Goal: Transaction & Acquisition: Purchase product/service

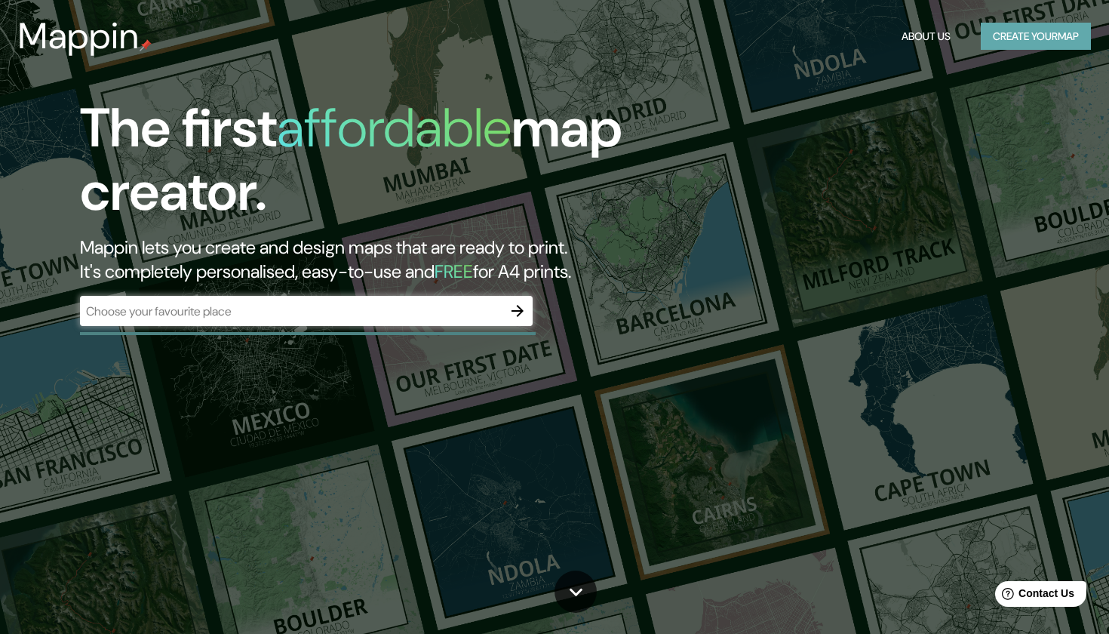
click at [1022, 32] on button "Create your map" at bounding box center [1036, 37] width 110 height 28
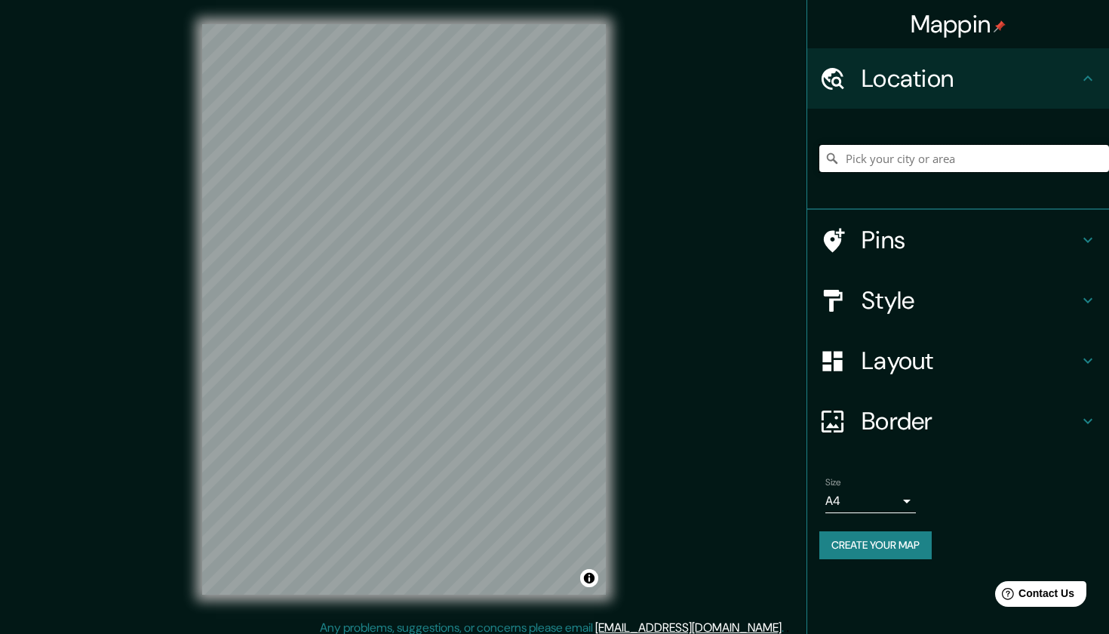
click at [928, 160] on input "Pick your city or area" at bounding box center [965, 158] width 290 height 27
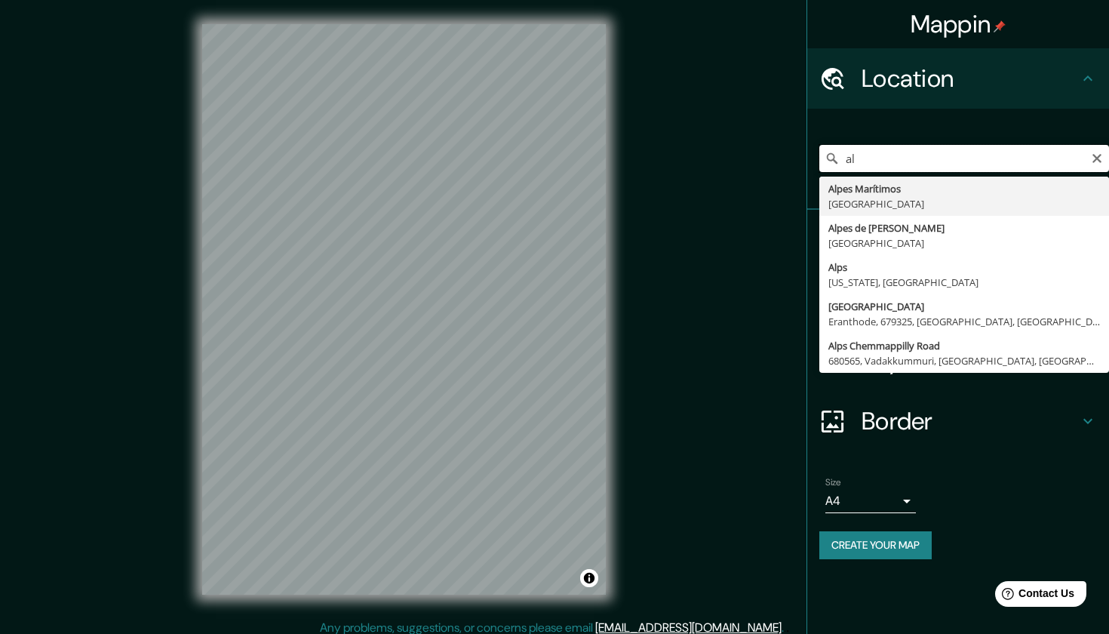
type input "a"
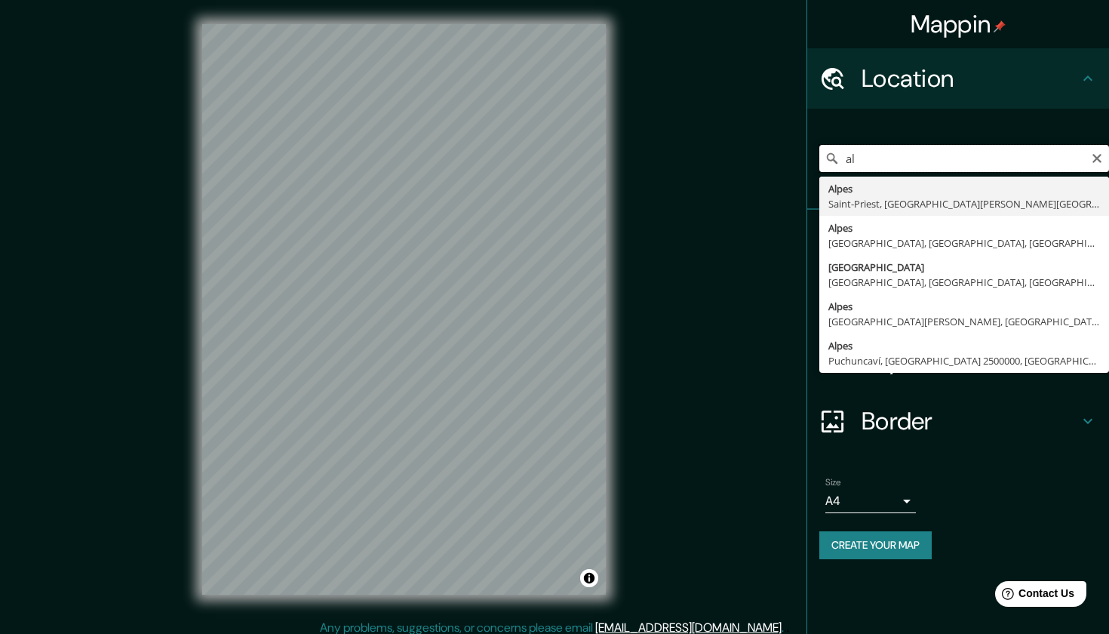
type input "a"
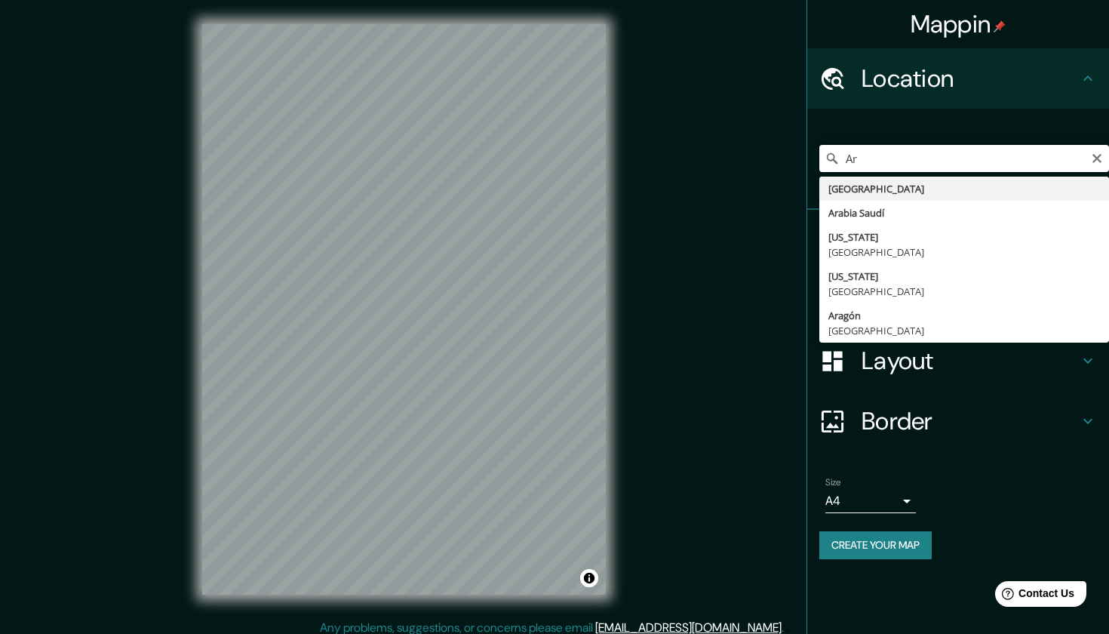
type input "A"
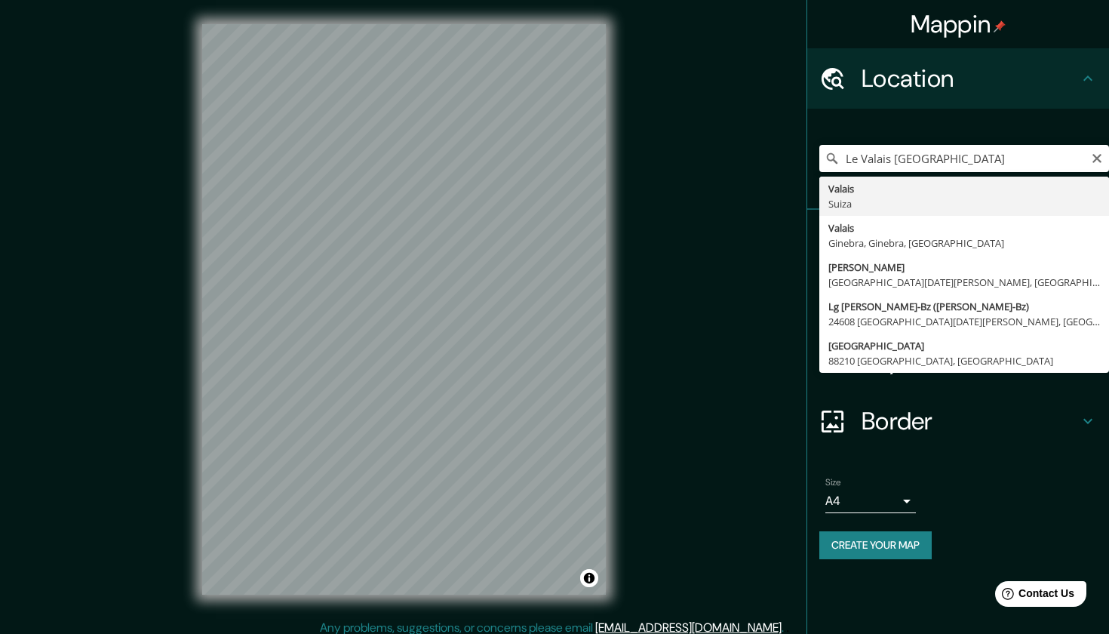
type input "Valais, [GEOGRAPHIC_DATA]"
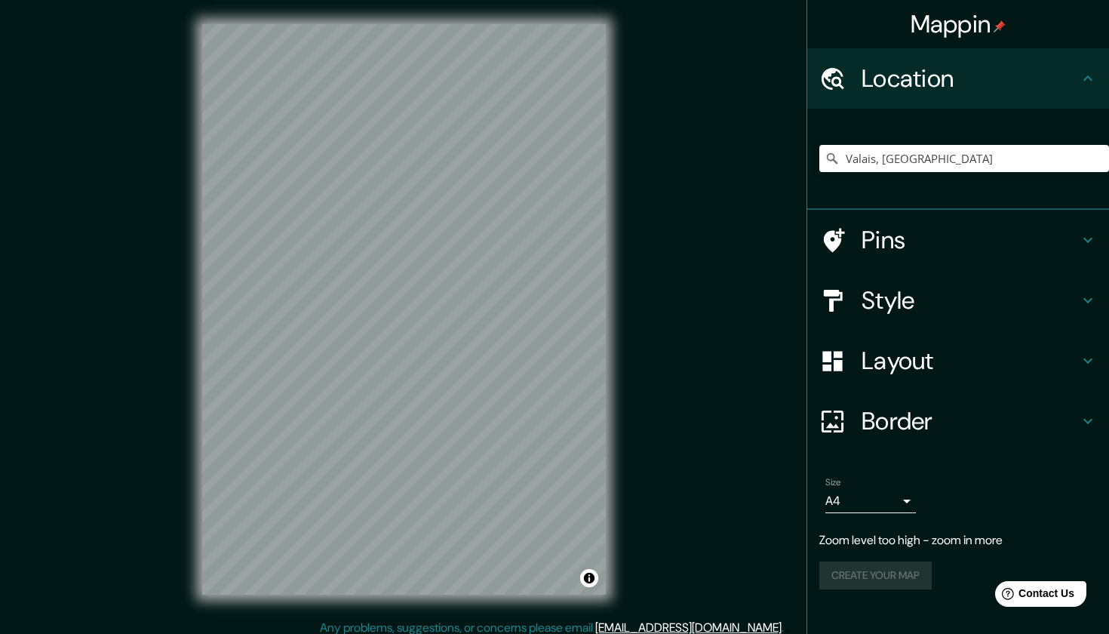
click at [900, 241] on h4 "Pins" at bounding box center [970, 240] width 217 height 30
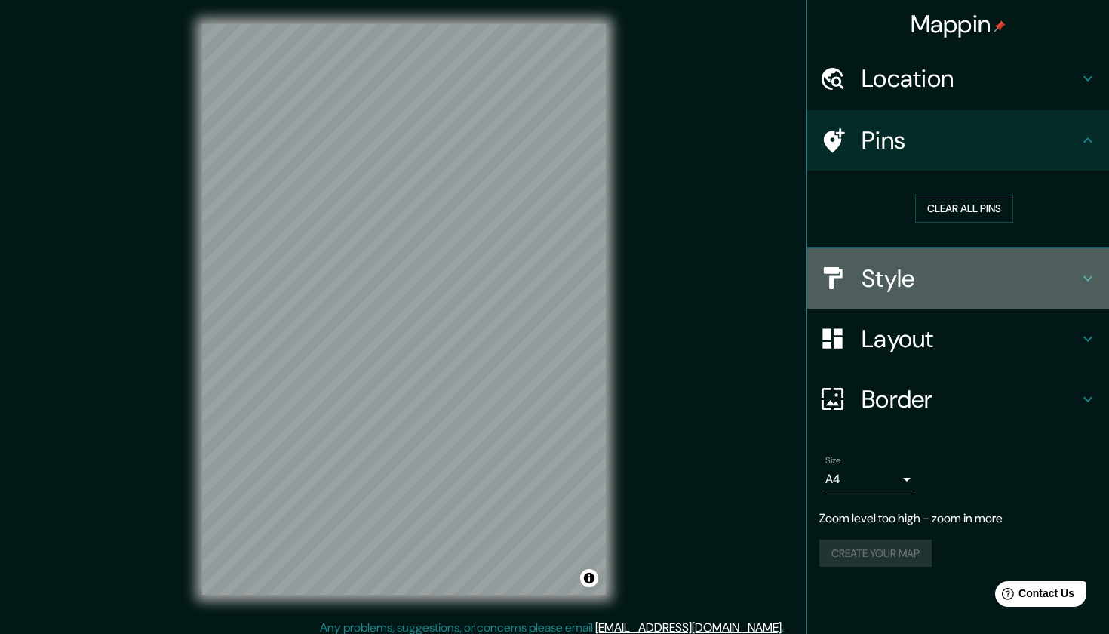
click at [1031, 278] on h4 "Style" at bounding box center [970, 278] width 217 height 30
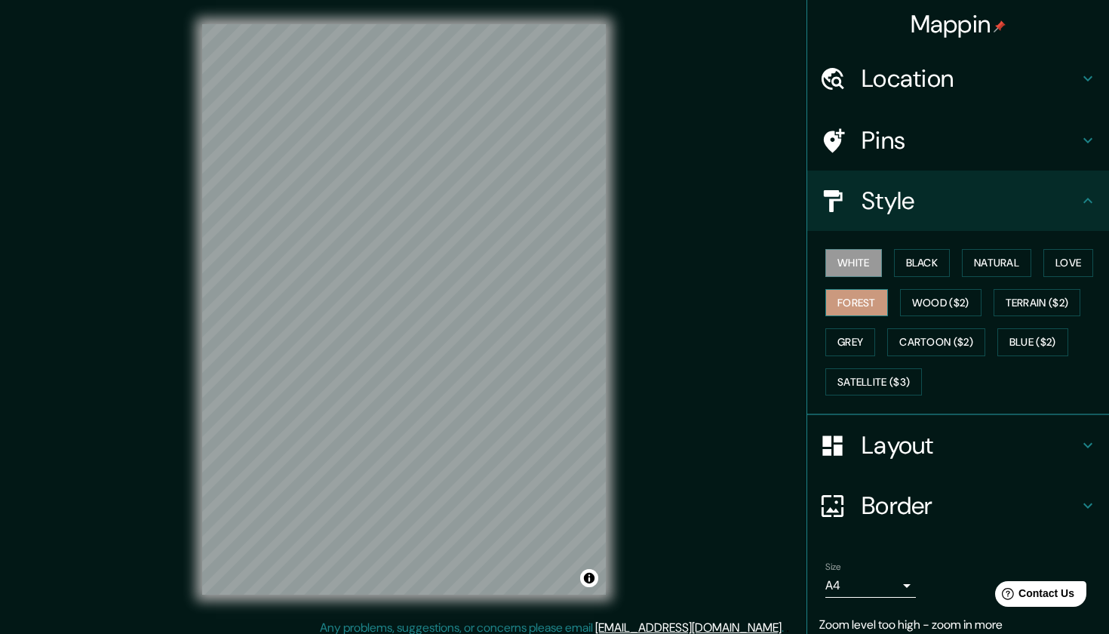
click at [876, 300] on button "Forest" at bounding box center [857, 303] width 63 height 28
click at [942, 302] on button "Wood ($2)" at bounding box center [941, 303] width 82 height 28
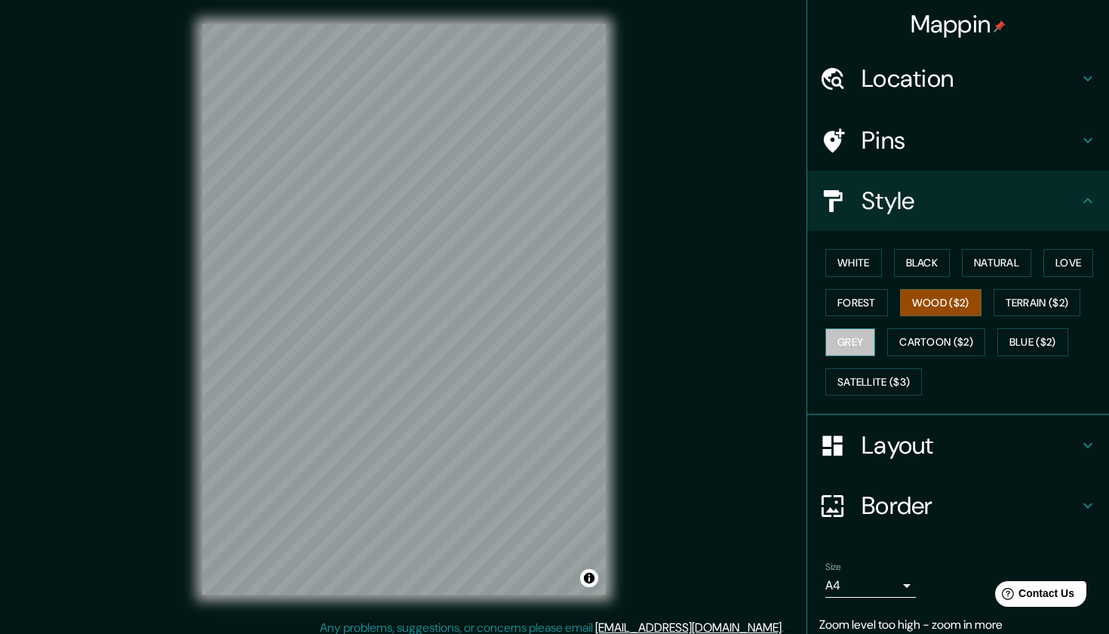
click at [838, 342] on button "Grey" at bounding box center [851, 342] width 50 height 28
click at [855, 297] on button "Forest" at bounding box center [857, 303] width 63 height 28
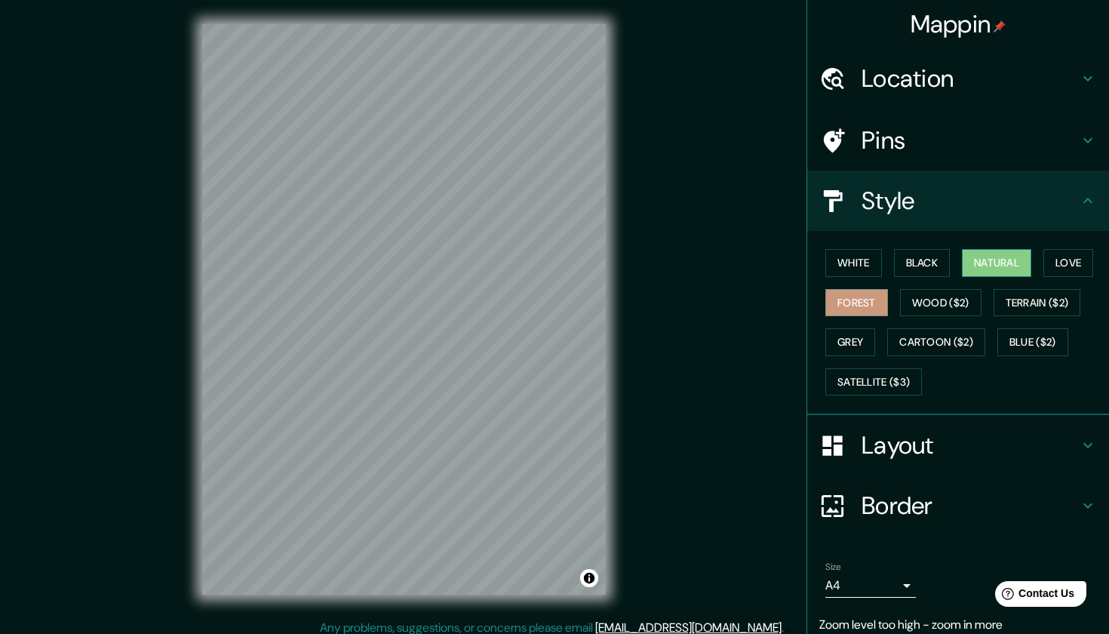
click at [1011, 256] on button "Natural" at bounding box center [996, 263] width 69 height 28
click at [916, 270] on button "Black" at bounding box center [922, 263] width 57 height 28
click at [992, 257] on button "Natural" at bounding box center [996, 263] width 69 height 28
click at [854, 374] on button "Satellite ($3)" at bounding box center [874, 382] width 97 height 28
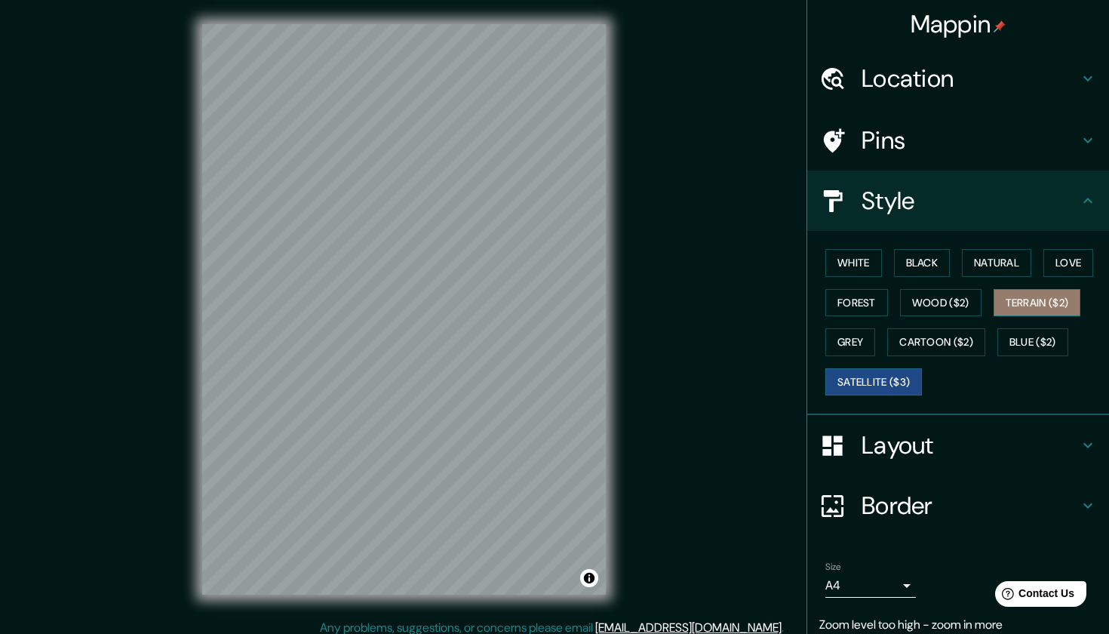
click at [1026, 294] on button "Terrain ($2)" at bounding box center [1038, 303] width 88 height 28
click at [854, 380] on button "Satellite ($3)" at bounding box center [874, 382] width 97 height 28
click at [897, 86] on h4 "Location" at bounding box center [970, 78] width 217 height 30
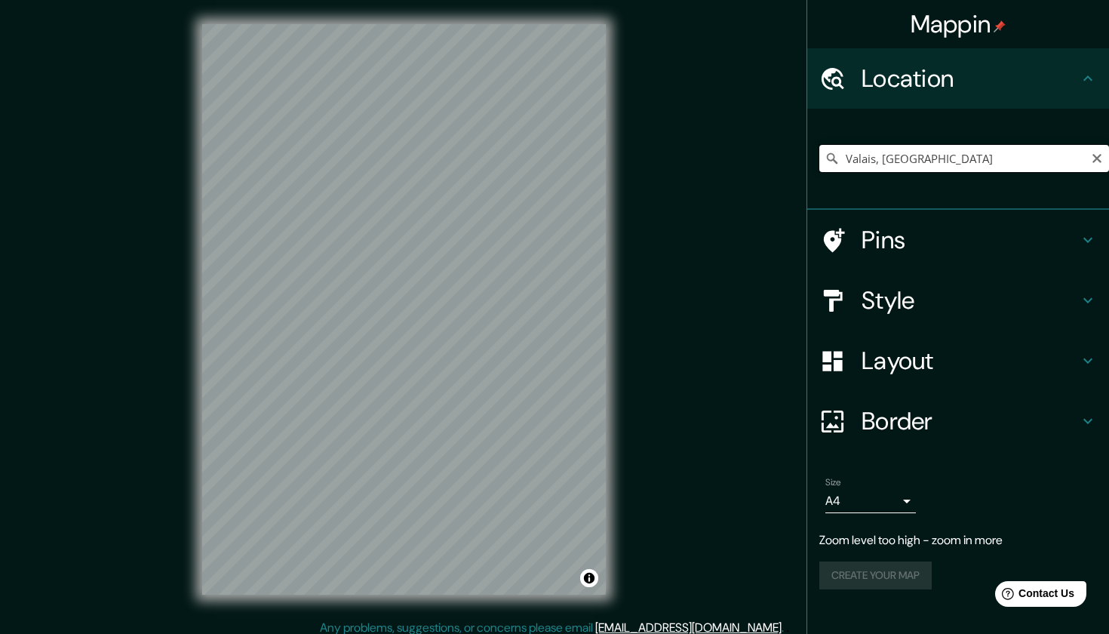
click at [931, 152] on input "Valais, [GEOGRAPHIC_DATA]" at bounding box center [965, 158] width 290 height 27
click at [1093, 155] on icon "Clear" at bounding box center [1097, 158] width 12 height 12
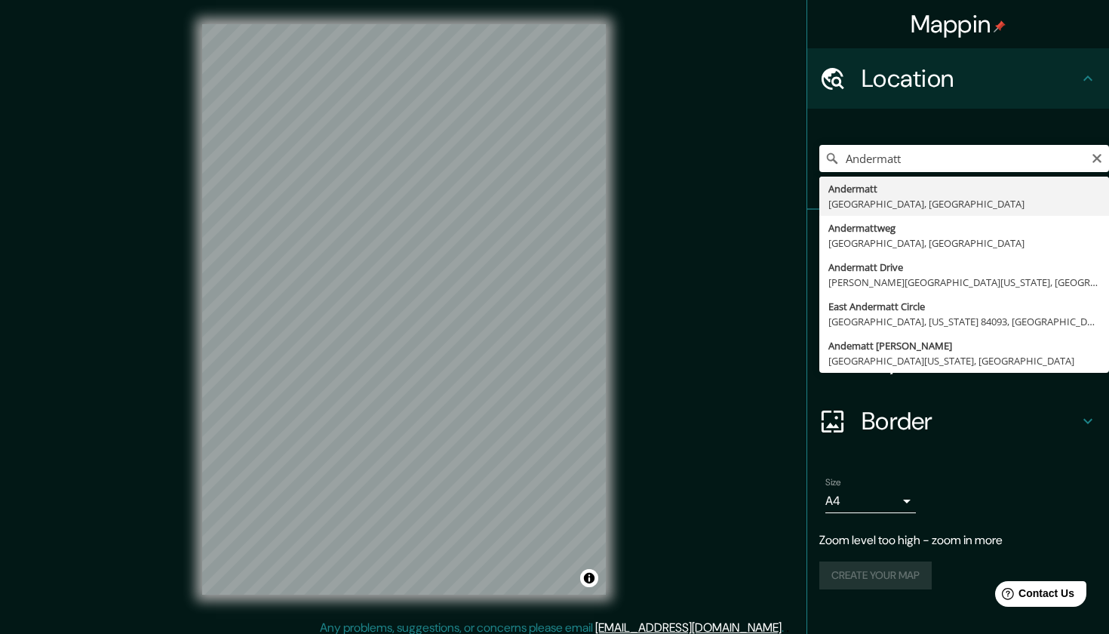
type input "Andermatt, [GEOGRAPHIC_DATA], [GEOGRAPHIC_DATA]"
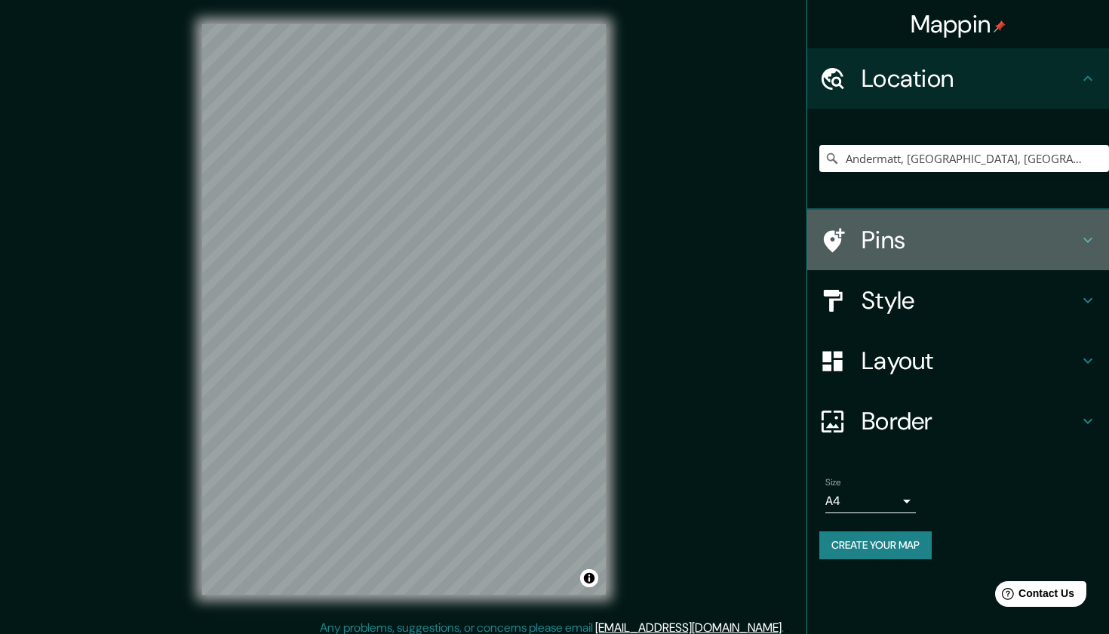
click at [850, 227] on div at bounding box center [841, 240] width 42 height 26
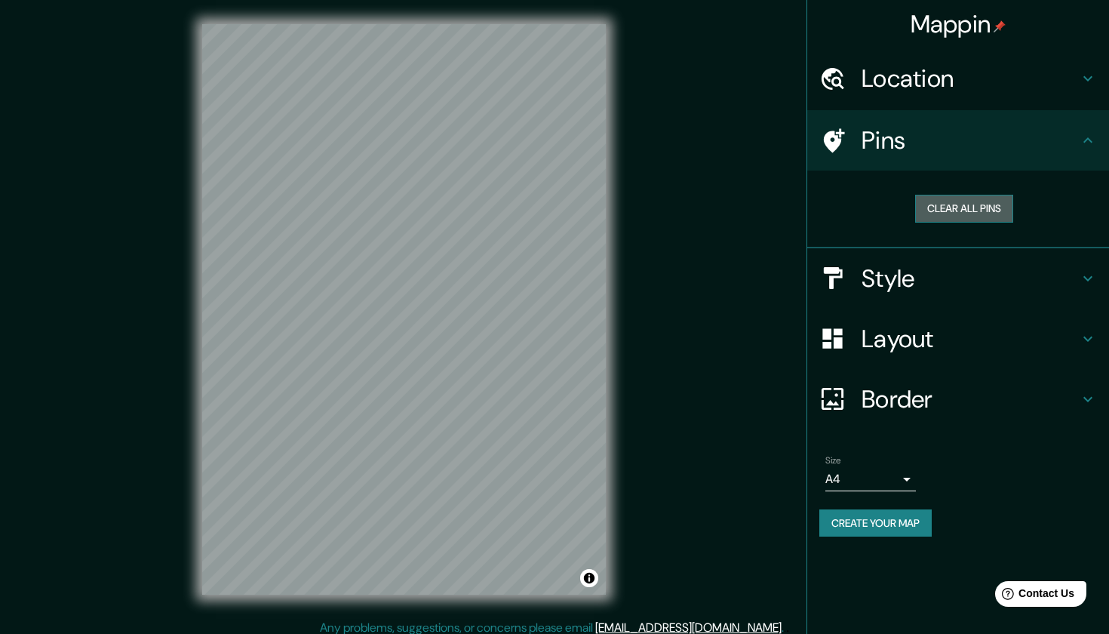
click at [925, 207] on button "Clear all pins" at bounding box center [964, 209] width 98 height 28
click at [875, 134] on h4 "Pins" at bounding box center [970, 140] width 217 height 30
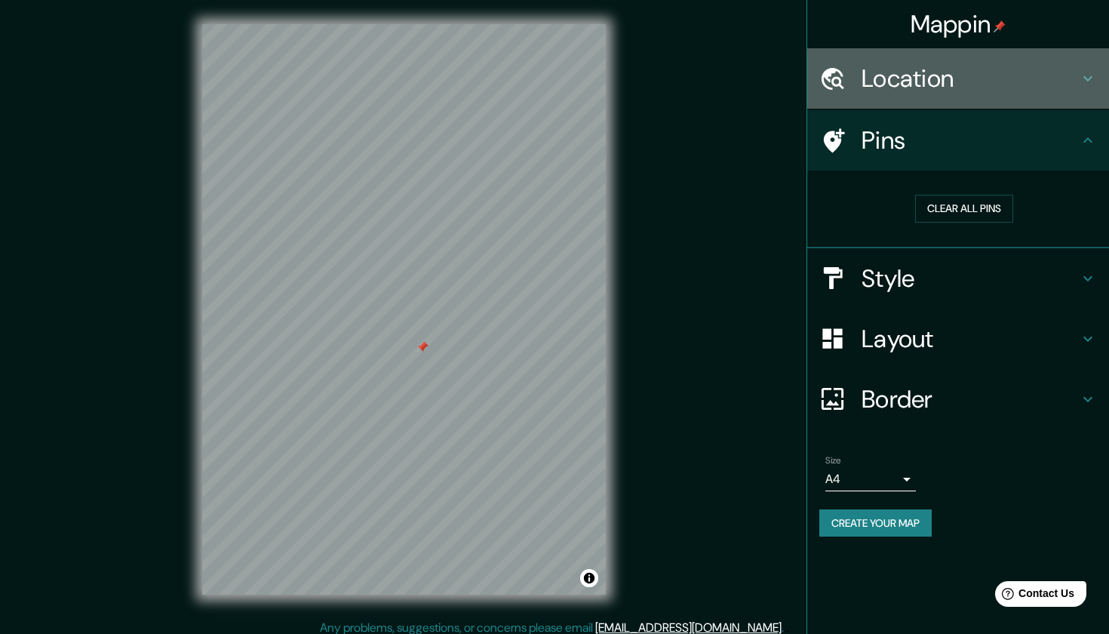
click at [955, 82] on h4 "Location" at bounding box center [970, 78] width 217 height 30
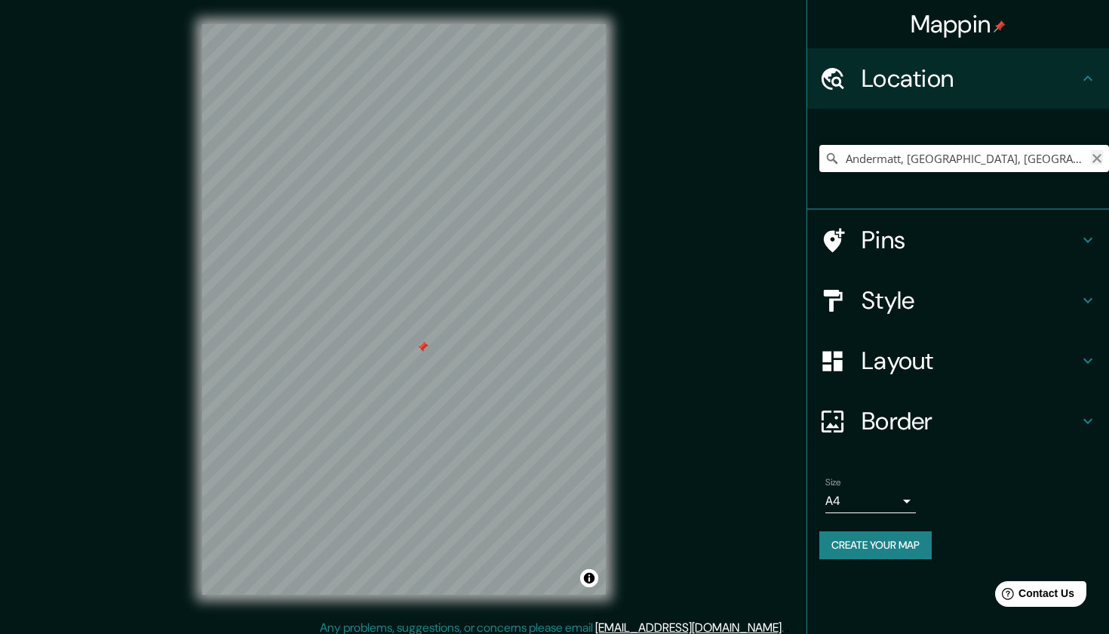
click at [1094, 155] on icon "Clear" at bounding box center [1097, 158] width 9 height 9
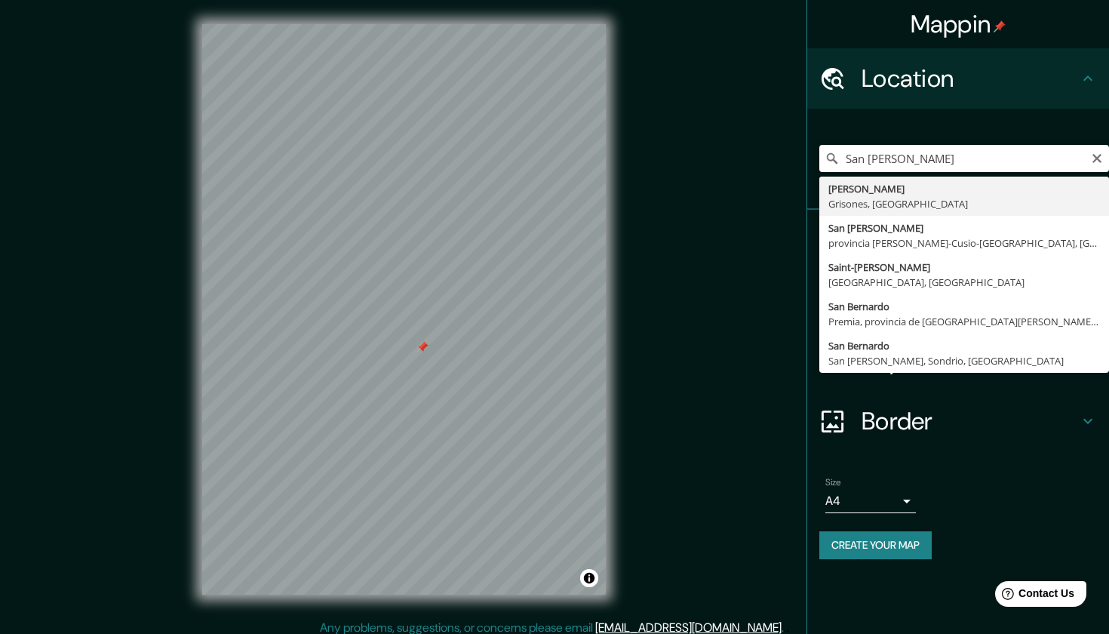
type input "[PERSON_NAME], [GEOGRAPHIC_DATA]"
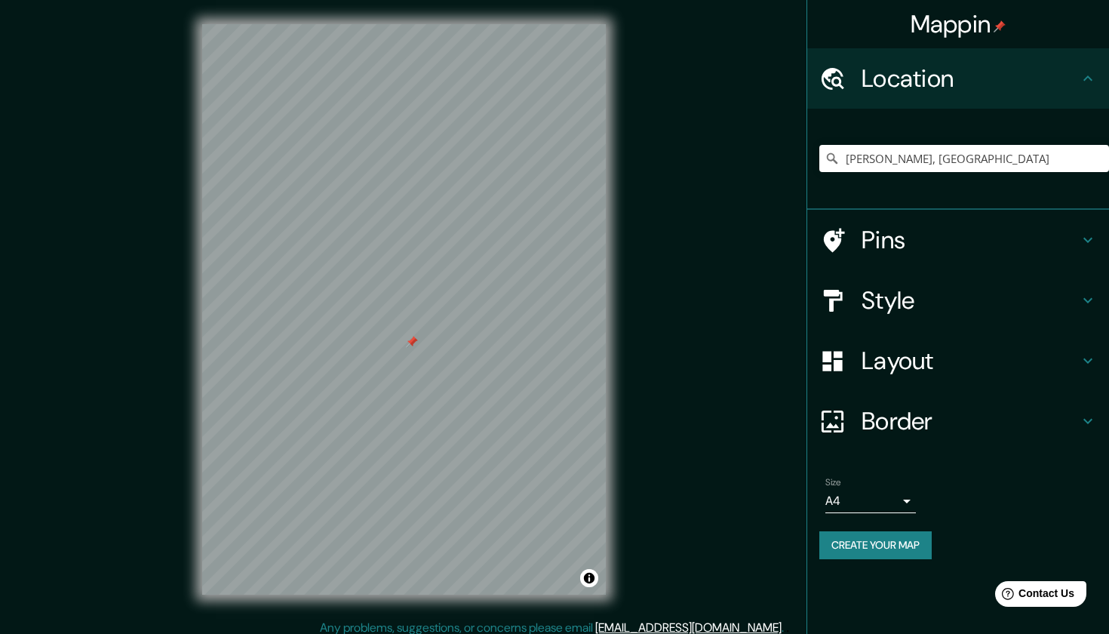
click at [1090, 82] on icon at bounding box center [1088, 78] width 18 height 18
click at [1041, 152] on input "[PERSON_NAME], [GEOGRAPHIC_DATA]" at bounding box center [965, 158] width 290 height 27
click at [1097, 158] on icon "Clear" at bounding box center [1097, 158] width 9 height 9
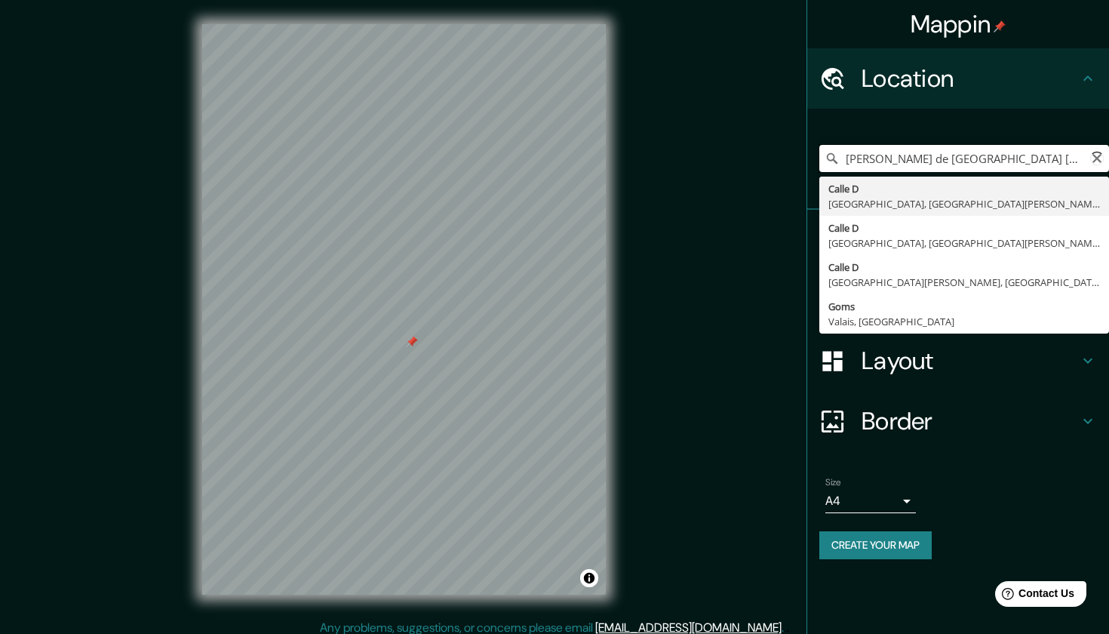
type input "Goes, Dohma, [GEOGRAPHIC_DATA], [GEOGRAPHIC_DATA]"
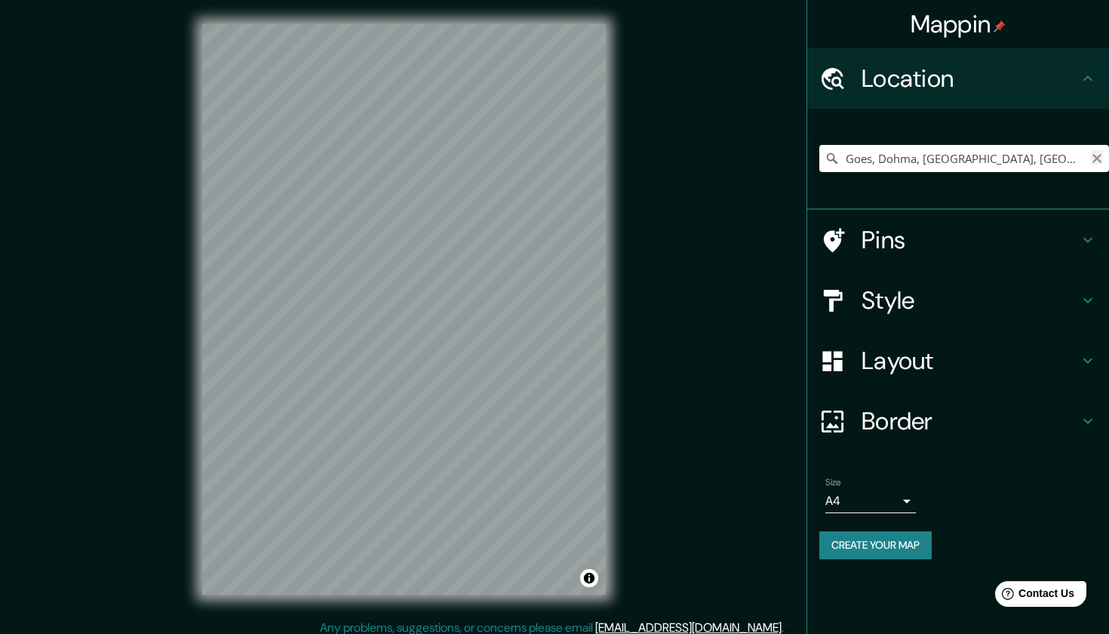
click at [1094, 162] on icon "Clear" at bounding box center [1097, 158] width 12 height 12
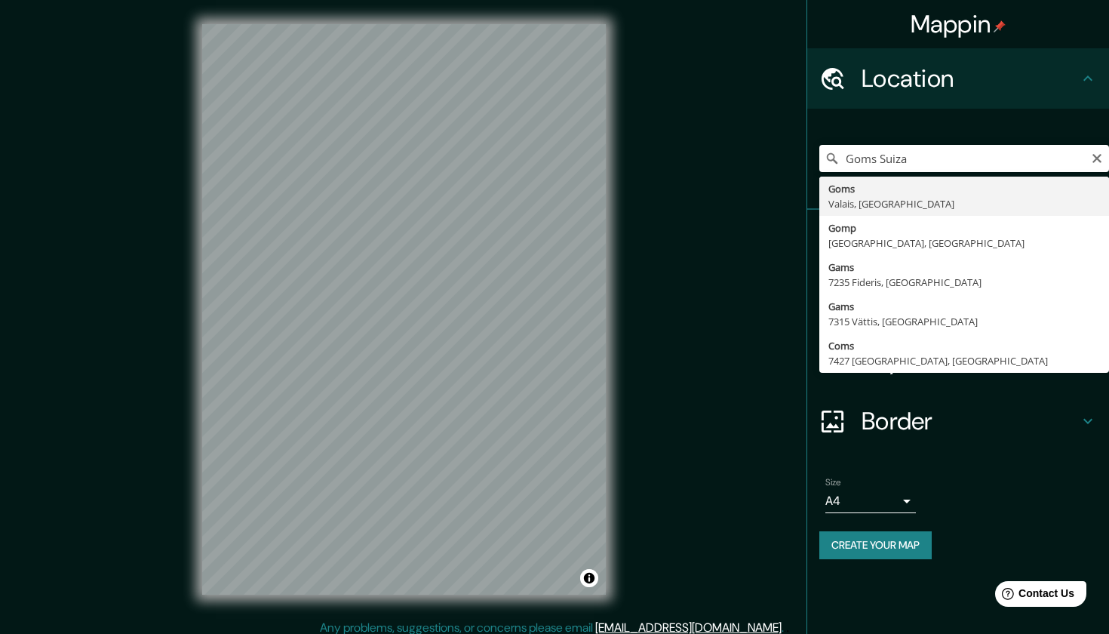
type input "Goms, Valais, [GEOGRAPHIC_DATA]"
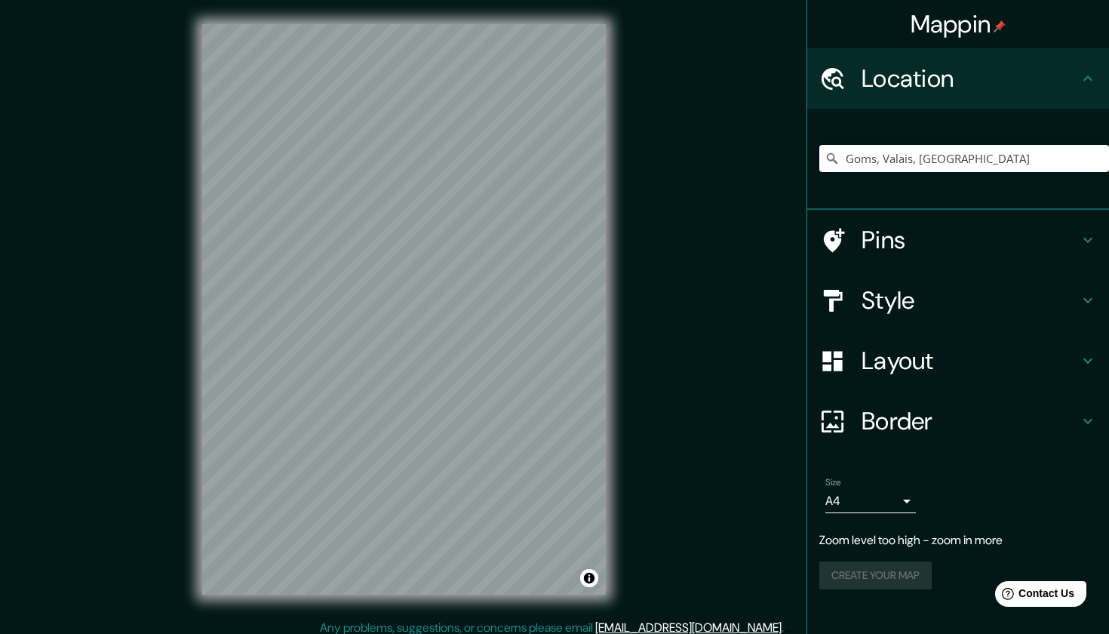
click at [197, 347] on div "© Mapbox © OpenStreetMap Improve this map © Maxar" at bounding box center [404, 309] width 452 height 619
click at [128, 451] on div "Mappin Location [GEOGRAPHIC_DATA], [GEOGRAPHIC_DATA], [GEOGRAPHIC_DATA] Pins St…" at bounding box center [554, 321] width 1109 height 643
click at [1096, 161] on icon "Clear" at bounding box center [1097, 158] width 12 height 12
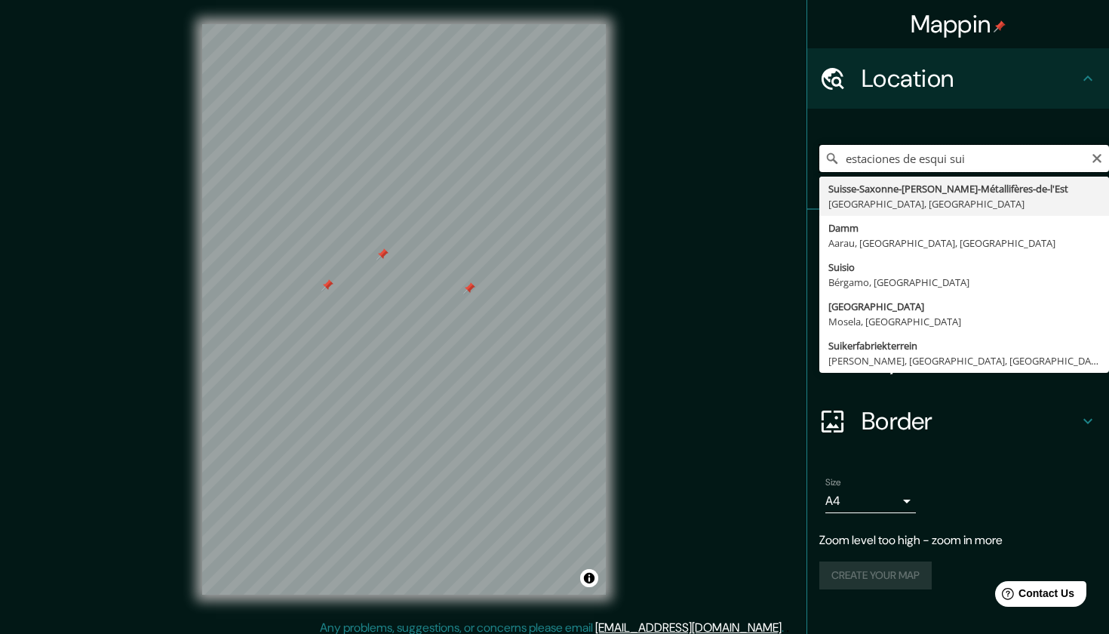
type input "estaciones de esqui sui"
click at [882, 418] on h4 "Border" at bounding box center [970, 421] width 217 height 30
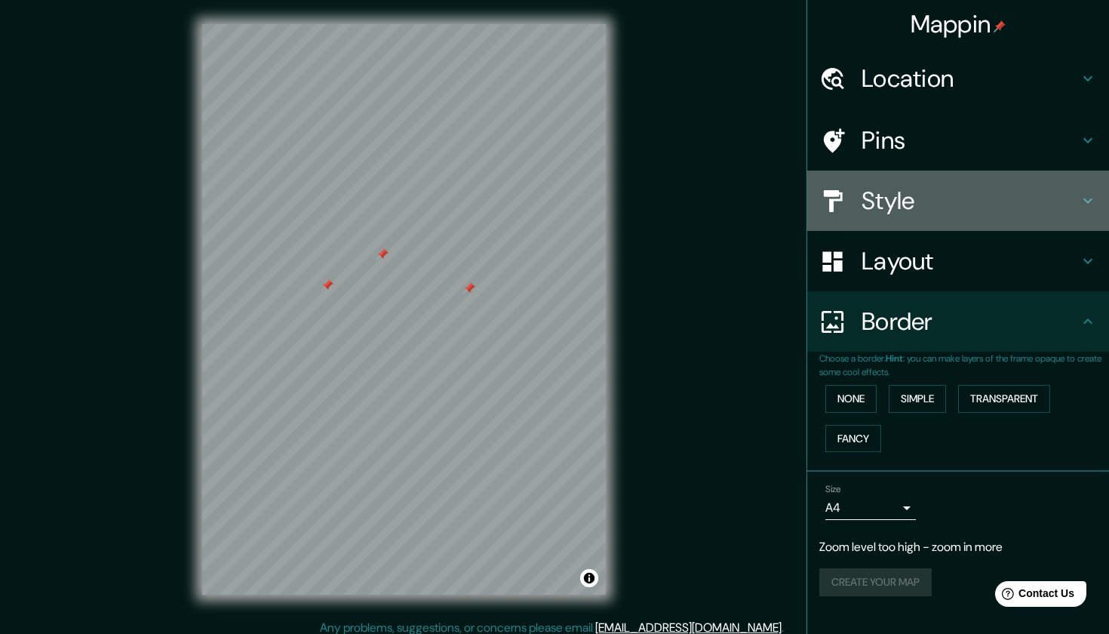
click at [892, 195] on h4 "Style" at bounding box center [970, 201] width 217 height 30
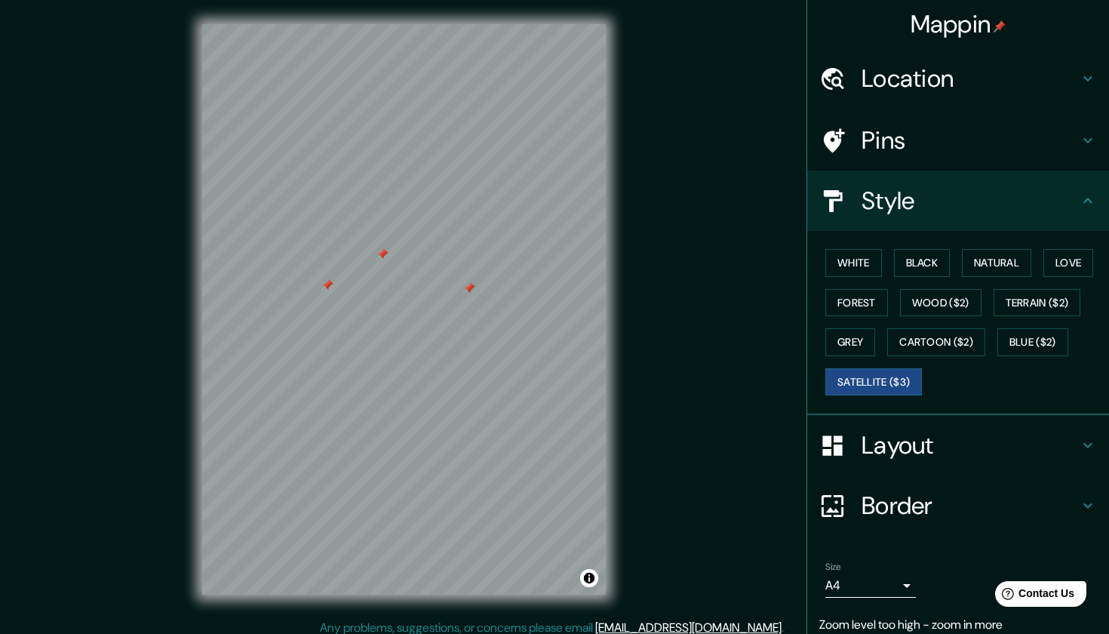
click at [902, 135] on h4 "Pins" at bounding box center [970, 140] width 217 height 30
